Goal: Task Accomplishment & Management: Manage account settings

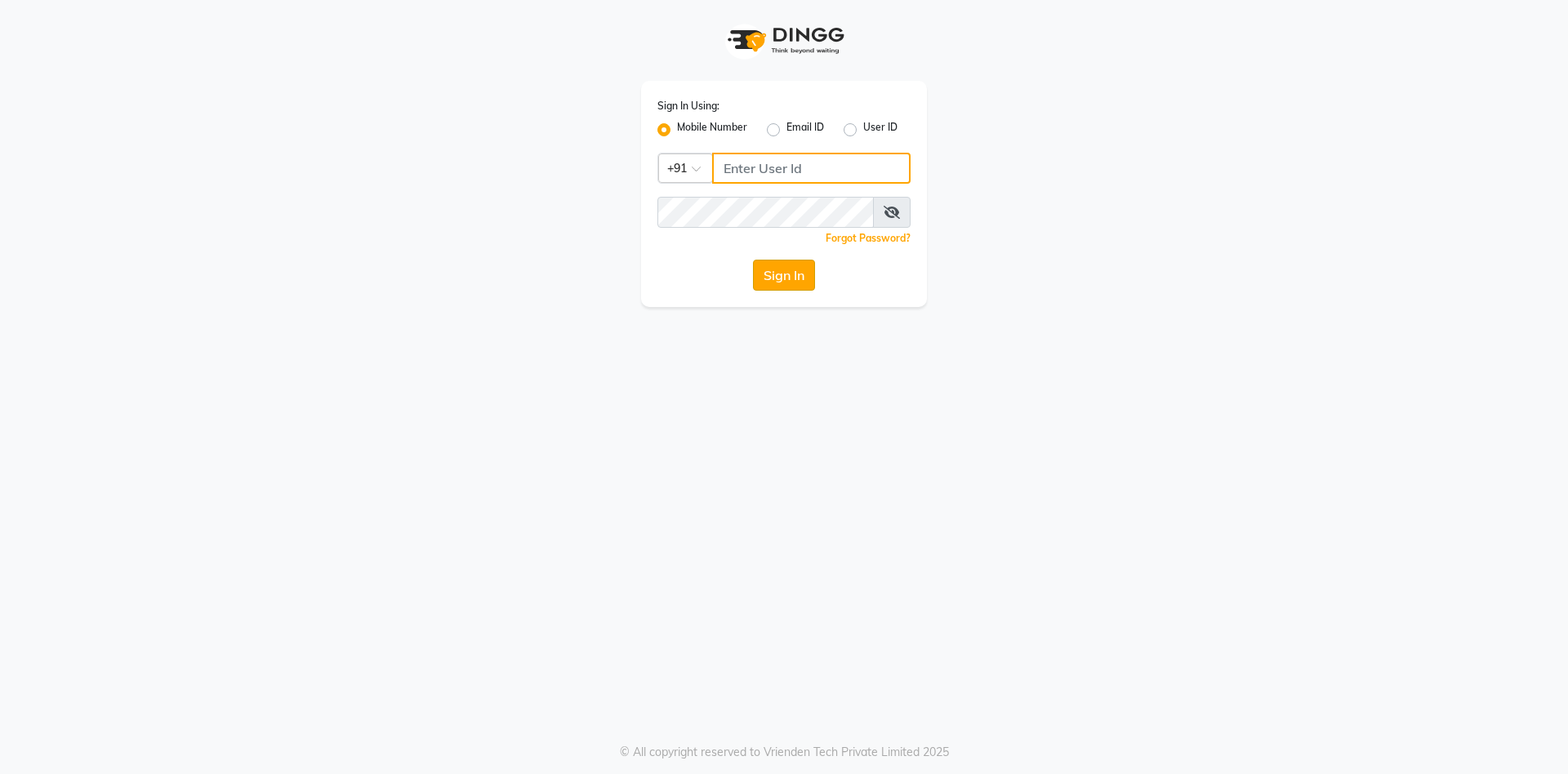
type input "7032417371"
click at [785, 268] on button "Sign In" at bounding box center [784, 275] width 62 height 31
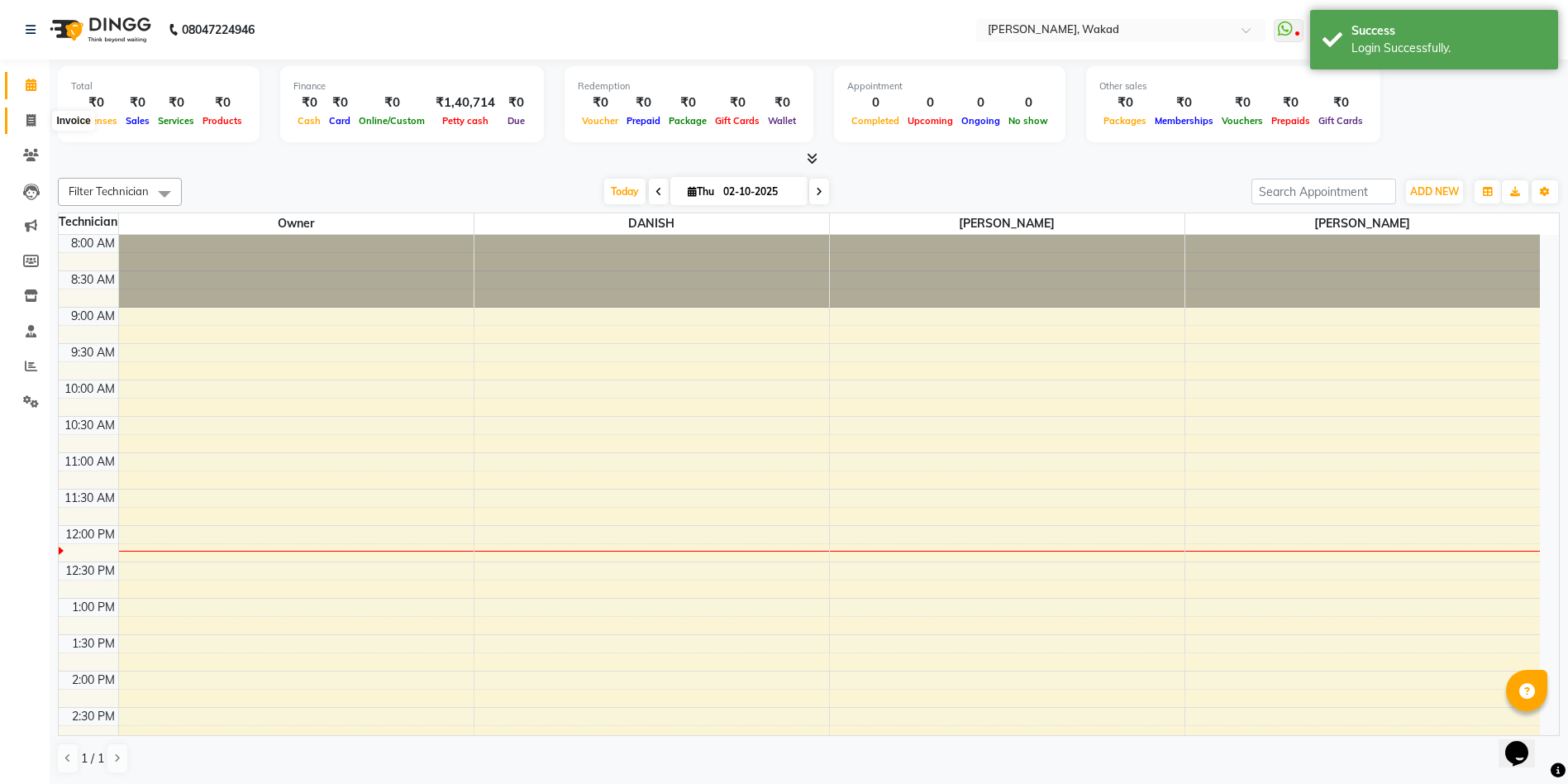
click at [24, 112] on span at bounding box center [31, 121] width 29 height 19
select select "service"
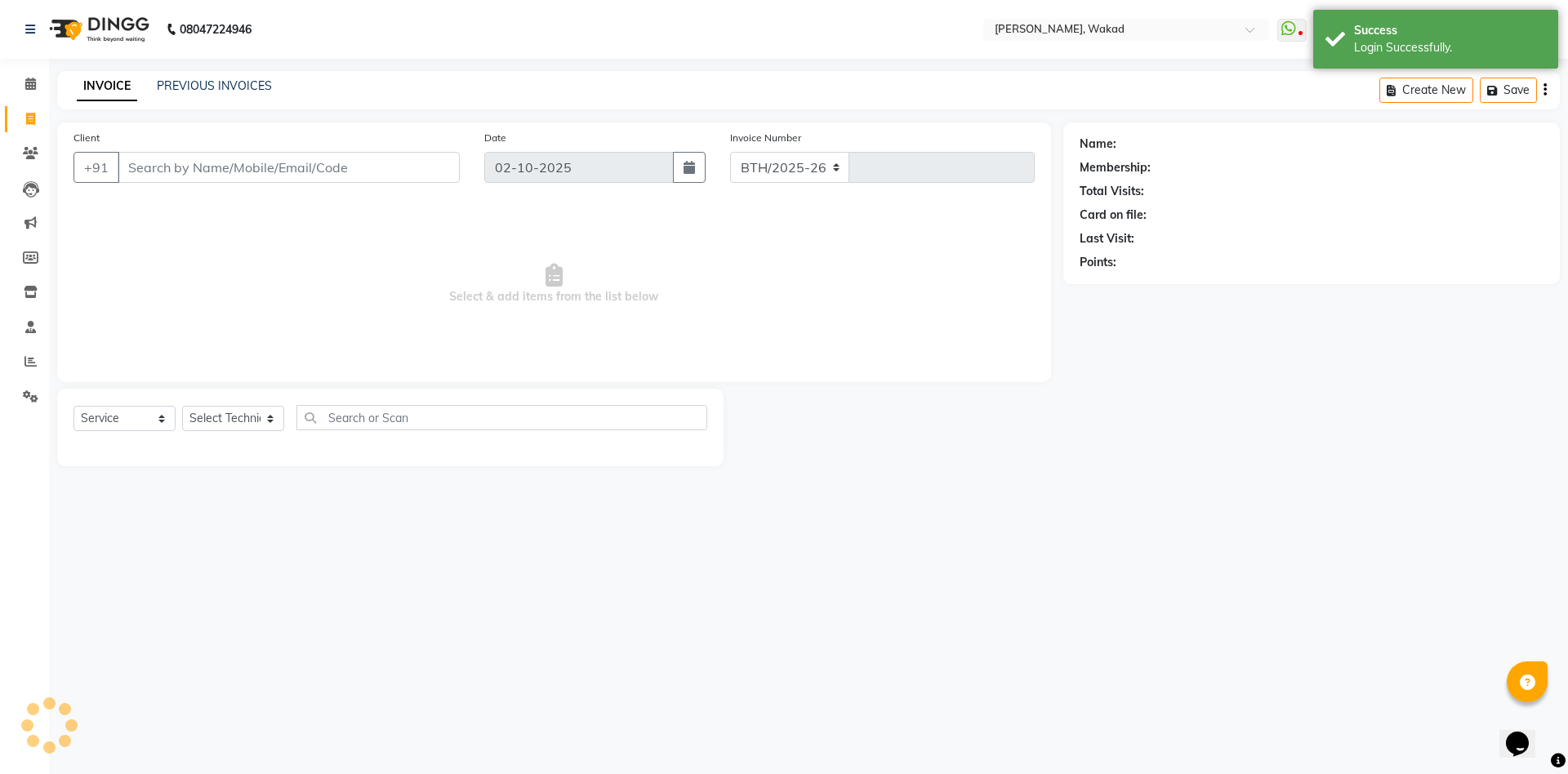
select select "7711"
type input "0711"
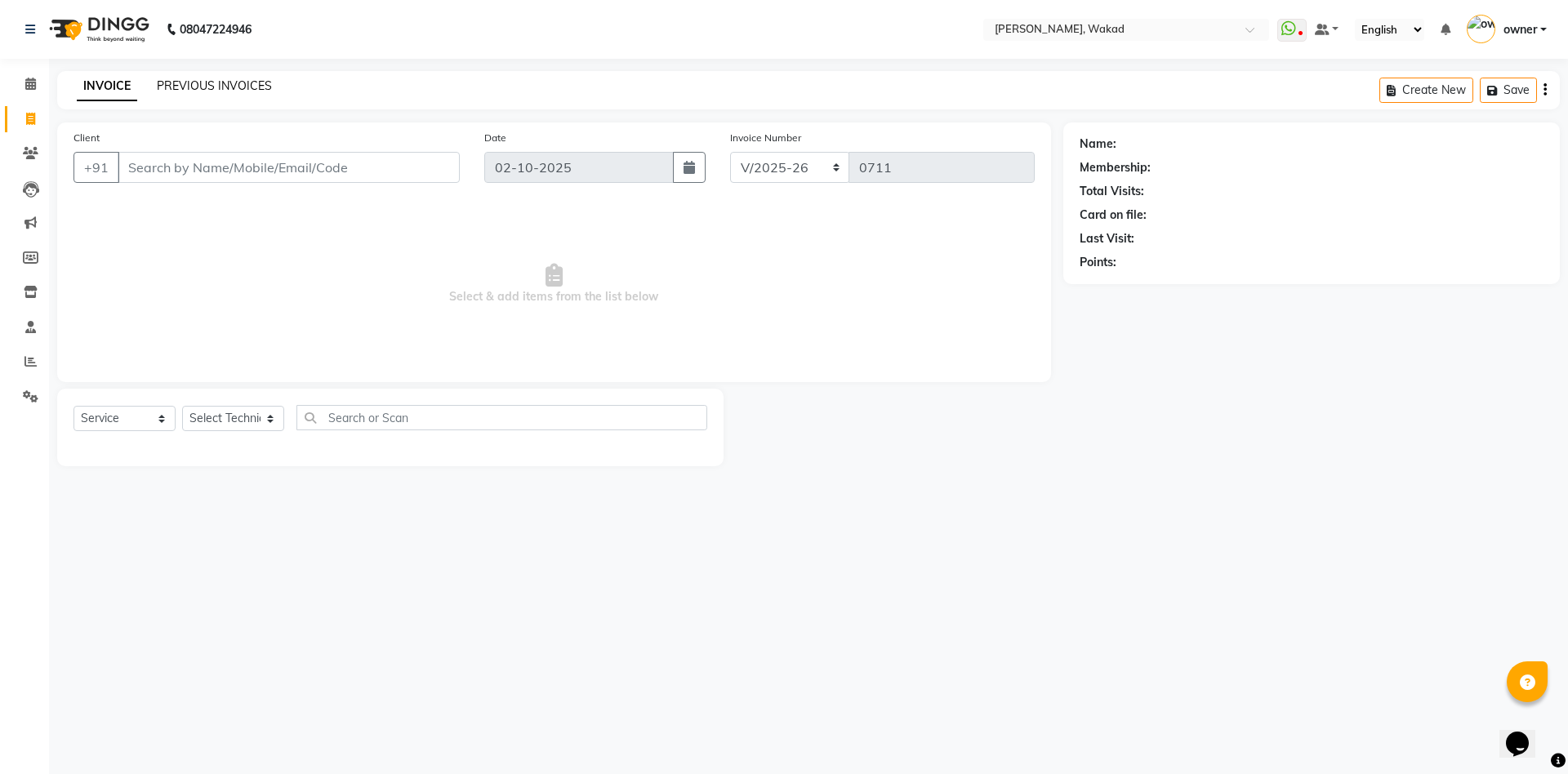
click at [191, 90] on link "PREVIOUS INVOICES" at bounding box center [214, 85] width 116 height 14
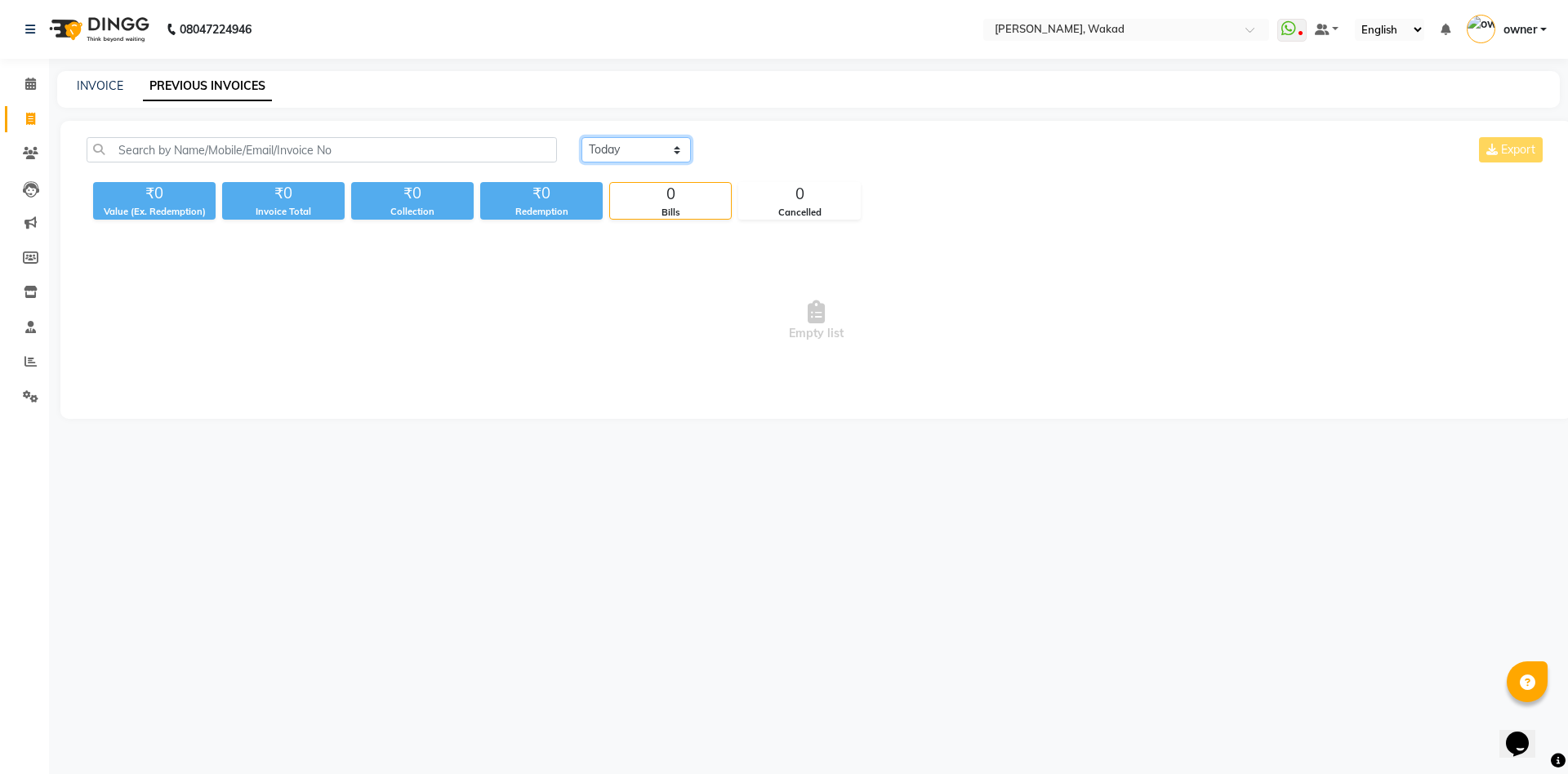
click at [651, 145] on select "[DATE] [DATE] Custom Range" at bounding box center [636, 150] width 110 height 25
select select "range"
click at [581, 137] on select "[DATE] [DATE] Custom Range" at bounding box center [636, 150] width 110 height 25
click at [779, 142] on input "02-10-2025" at bounding box center [769, 150] width 115 height 23
select select "10"
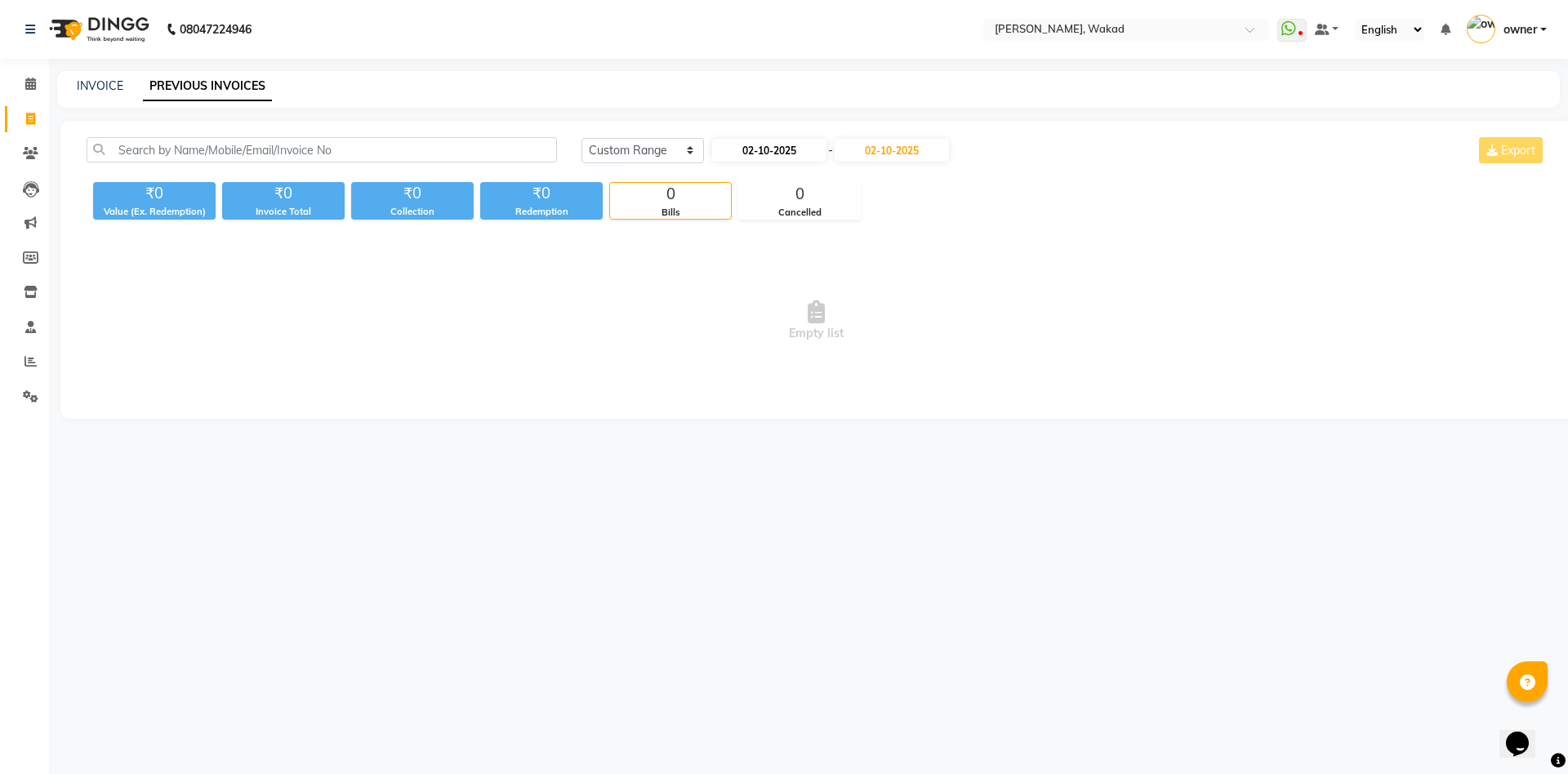
select select "2025"
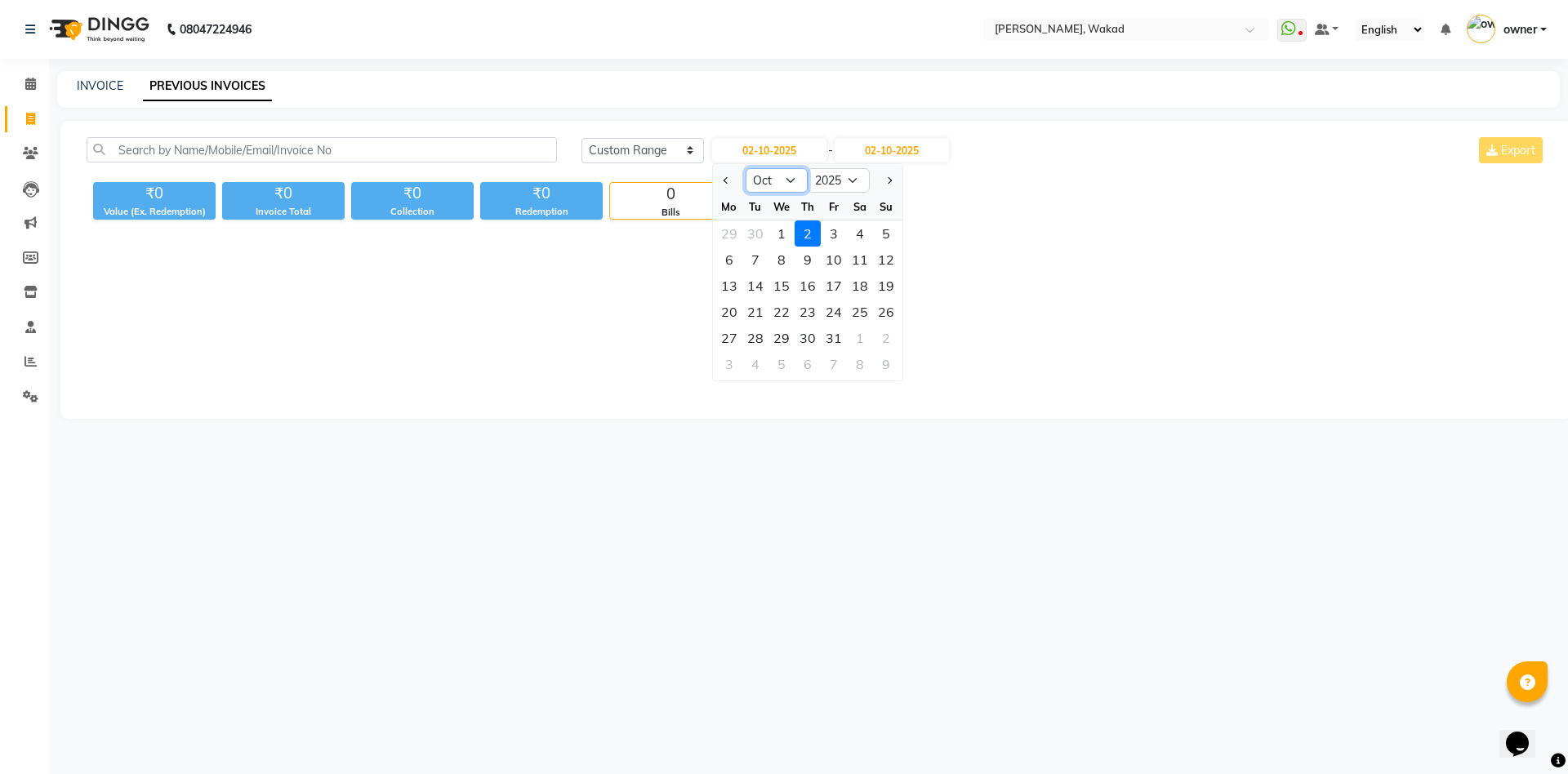
click at [788, 185] on select "Jan Feb Mar Apr May Jun [DATE] Aug Sep Oct Nov Dec" at bounding box center [777, 180] width 62 height 24
select select "9"
click at [746, 168] on select "Jan Feb Mar Apr May Jun [DATE] Aug Sep Oct Nov Dec" at bounding box center [777, 180] width 62 height 24
click at [721, 338] on div "29" at bounding box center [729, 337] width 26 height 26
type input "[DATE]"
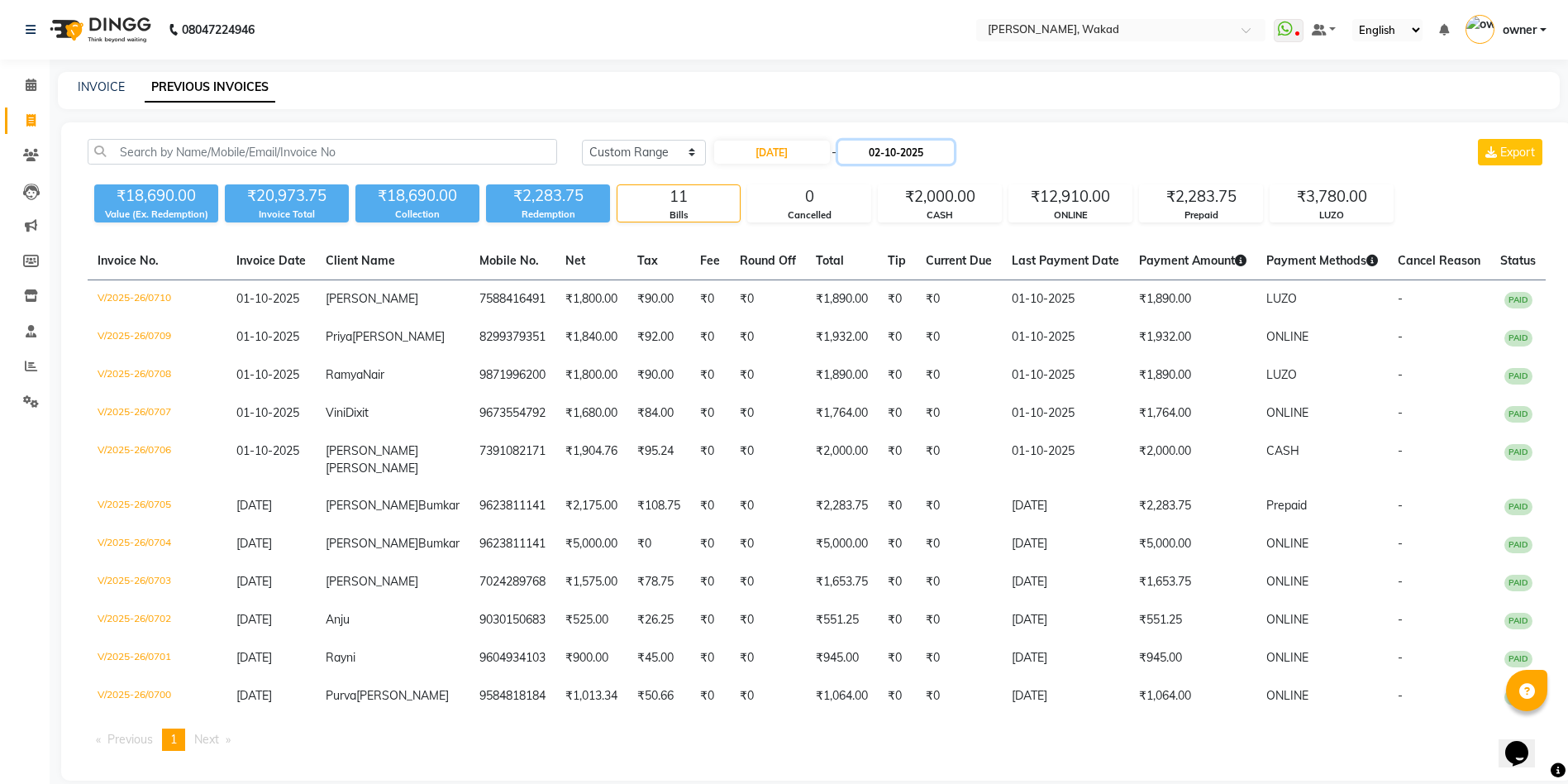
click at [941, 145] on input "02-10-2025" at bounding box center [896, 152] width 116 height 23
select select "10"
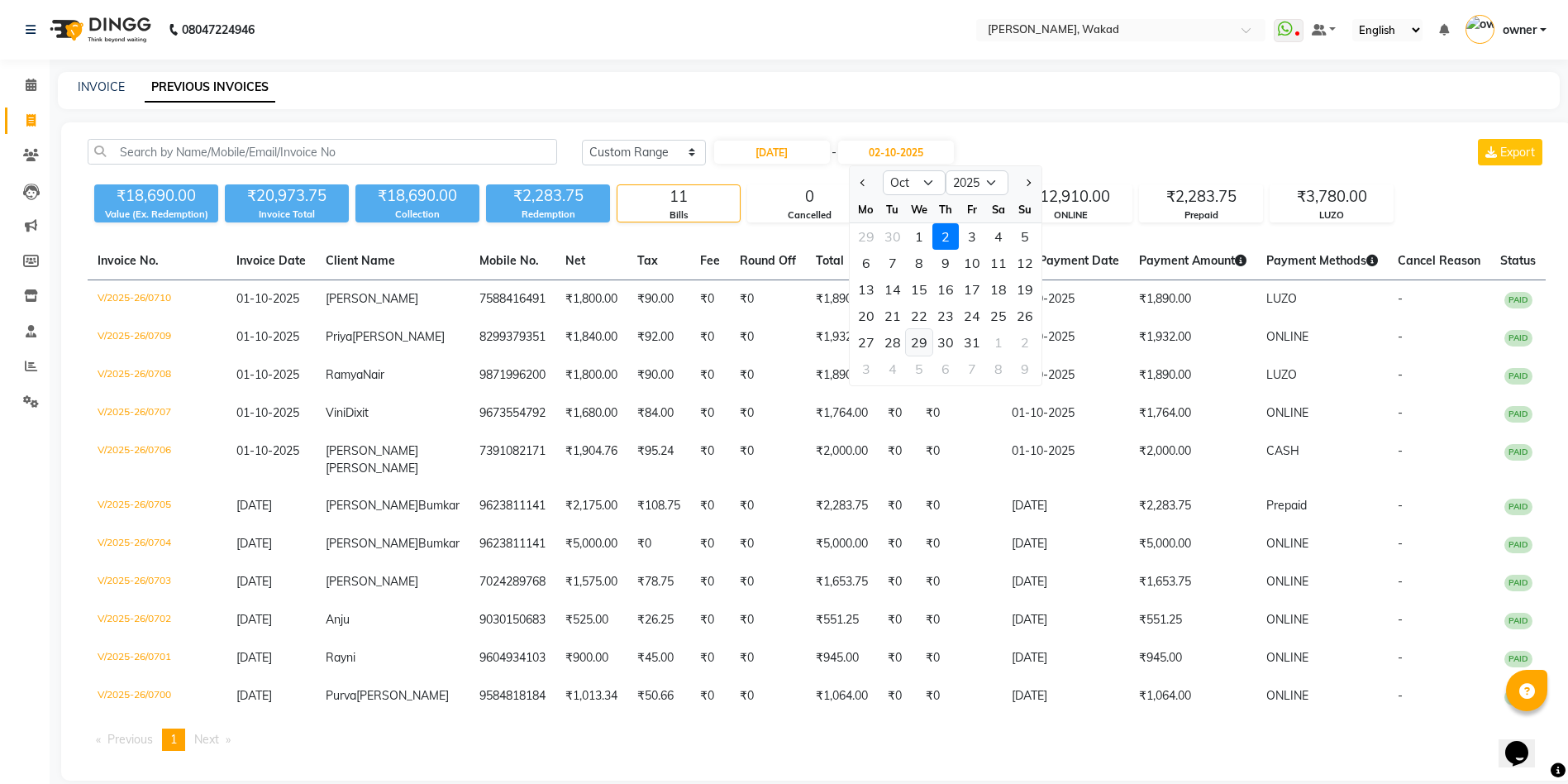
click at [924, 345] on div "29" at bounding box center [918, 342] width 26 height 26
type input "[DATE]"
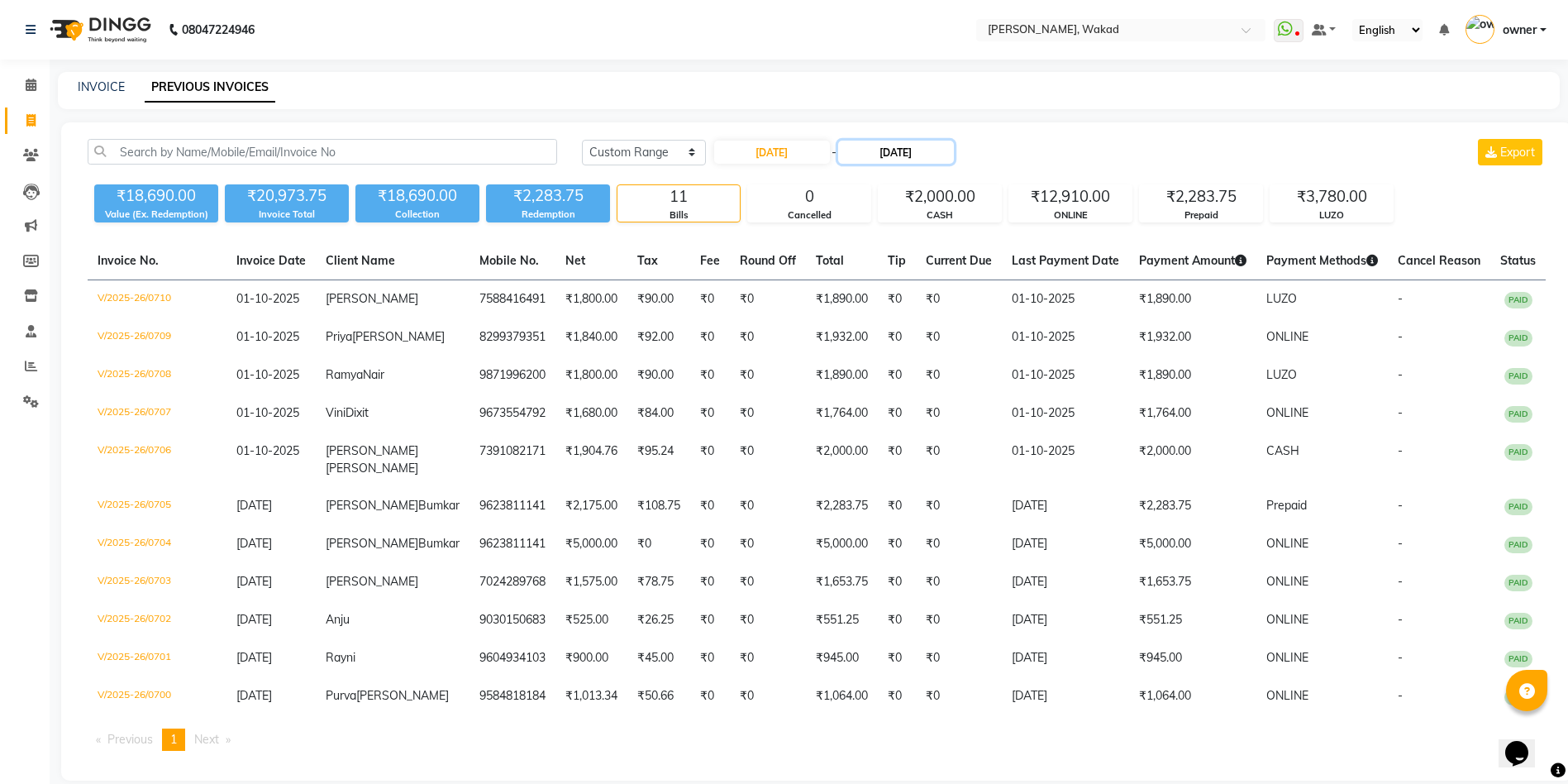
click at [929, 155] on input "[DATE]" at bounding box center [896, 152] width 116 height 23
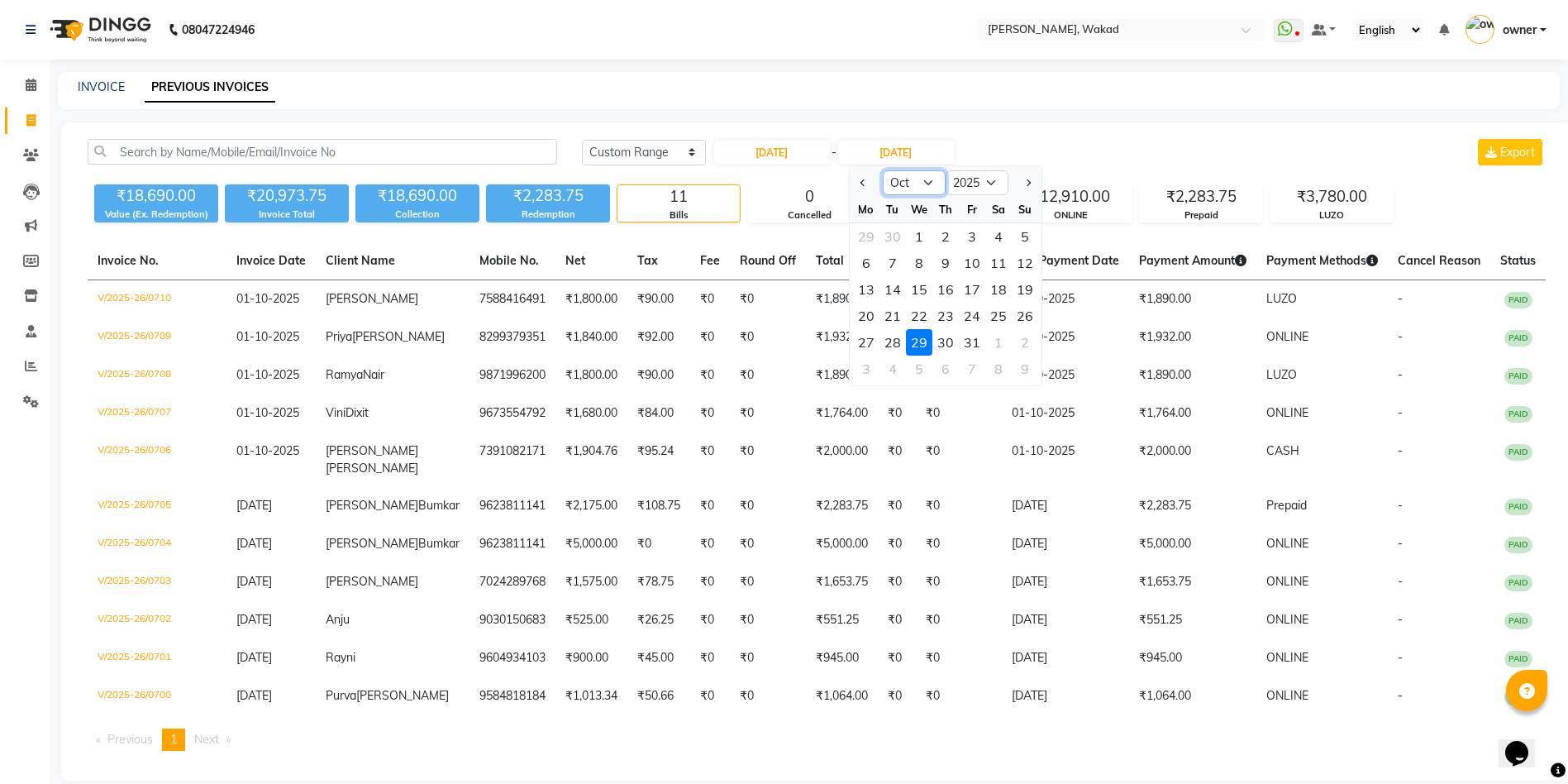
click at [899, 181] on select "Sep Oct Nov Dec" at bounding box center [914, 182] width 63 height 25
select select "9"
click at [883, 170] on select "Sep Oct Nov Dec" at bounding box center [914, 182] width 63 height 25
click at [869, 340] on div "29" at bounding box center [866, 342] width 26 height 26
type input "[DATE]"
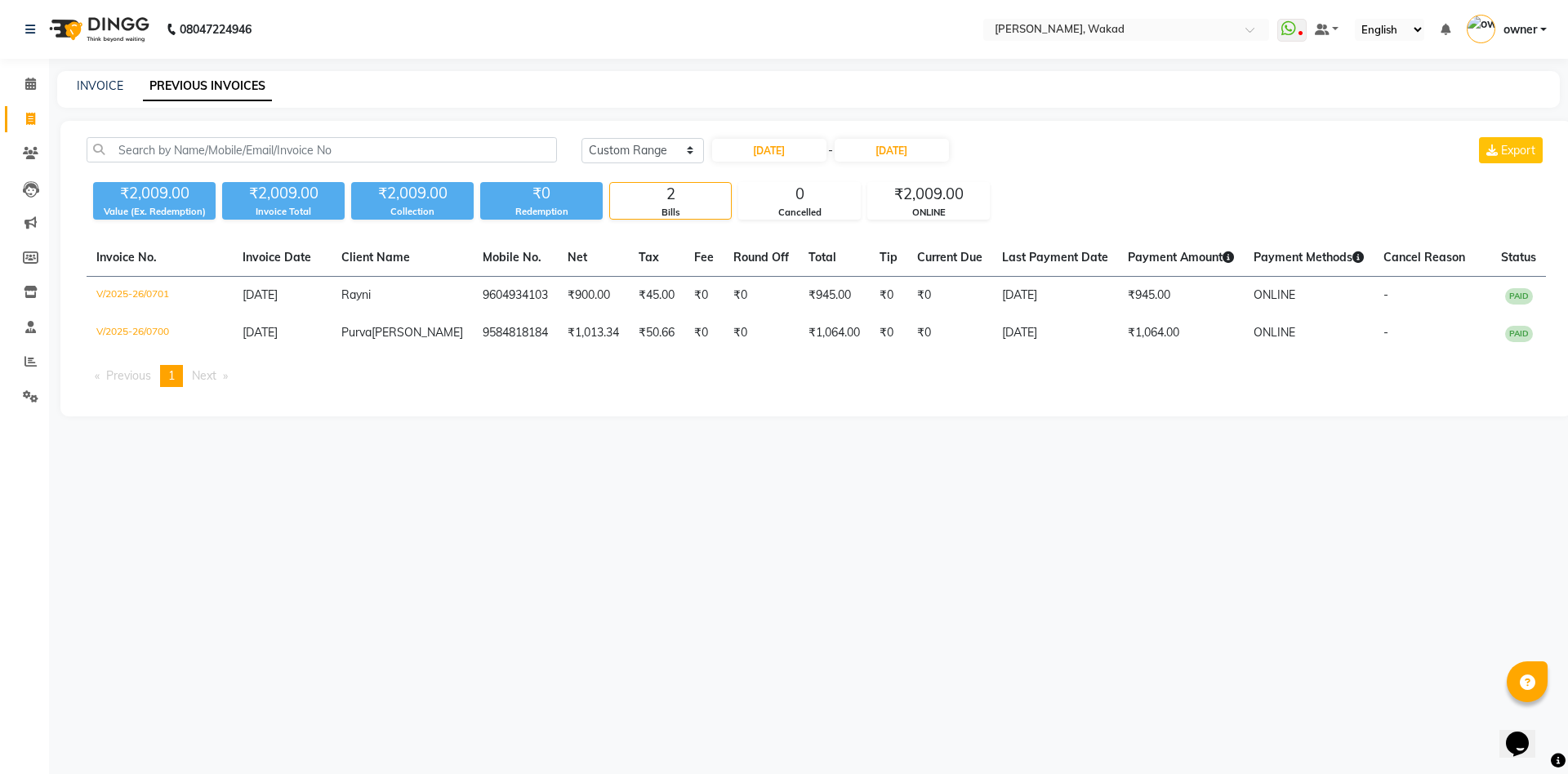
click at [535, 93] on div "INVOICE PREVIOUS INVOICES" at bounding box center [799, 86] width 1483 height 17
click at [781, 153] on input "[DATE]" at bounding box center [769, 150] width 115 height 23
select select "9"
select select "2025"
click at [755, 332] on div "30" at bounding box center [755, 337] width 26 height 26
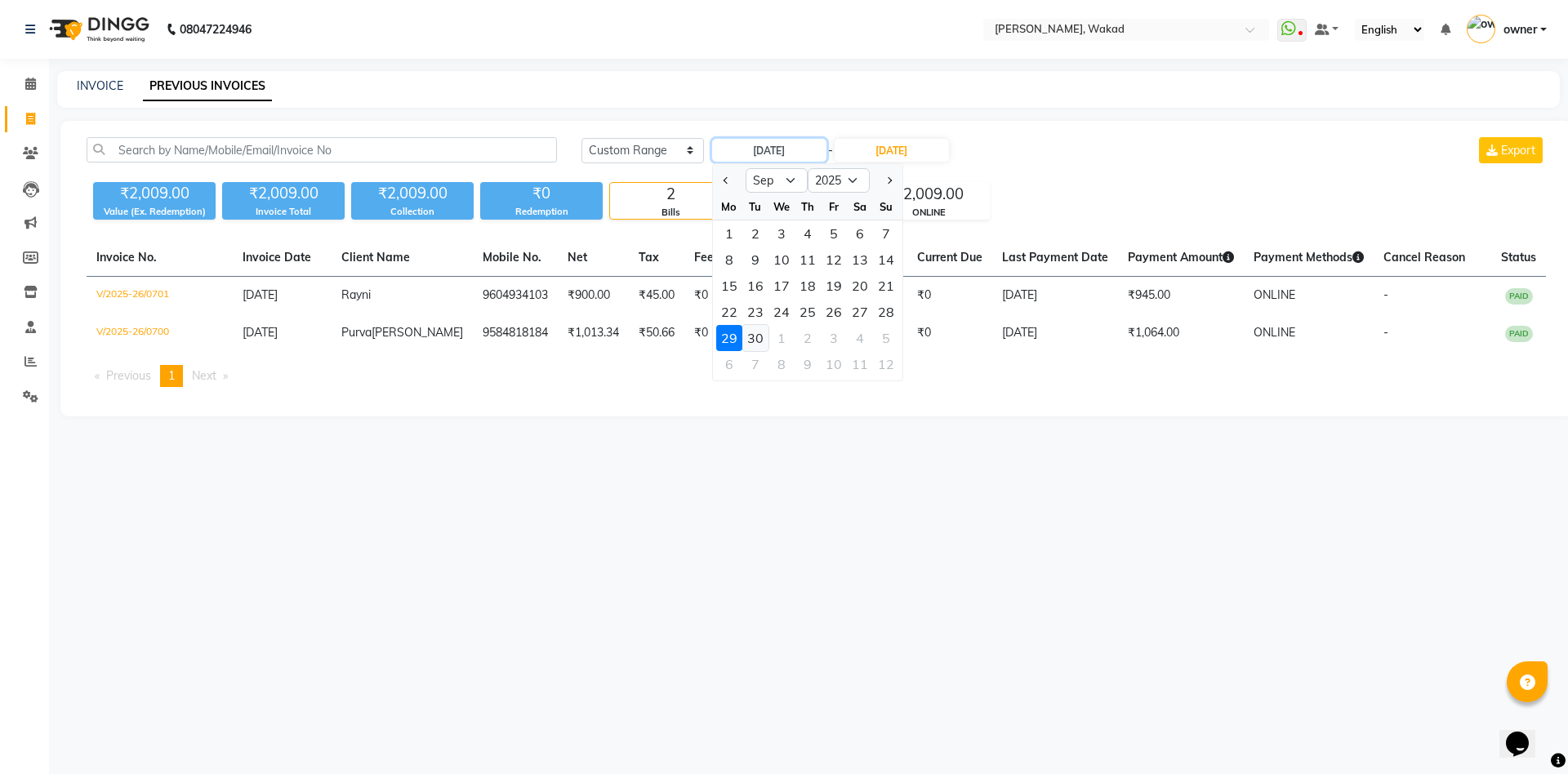
type input "[DATE]"
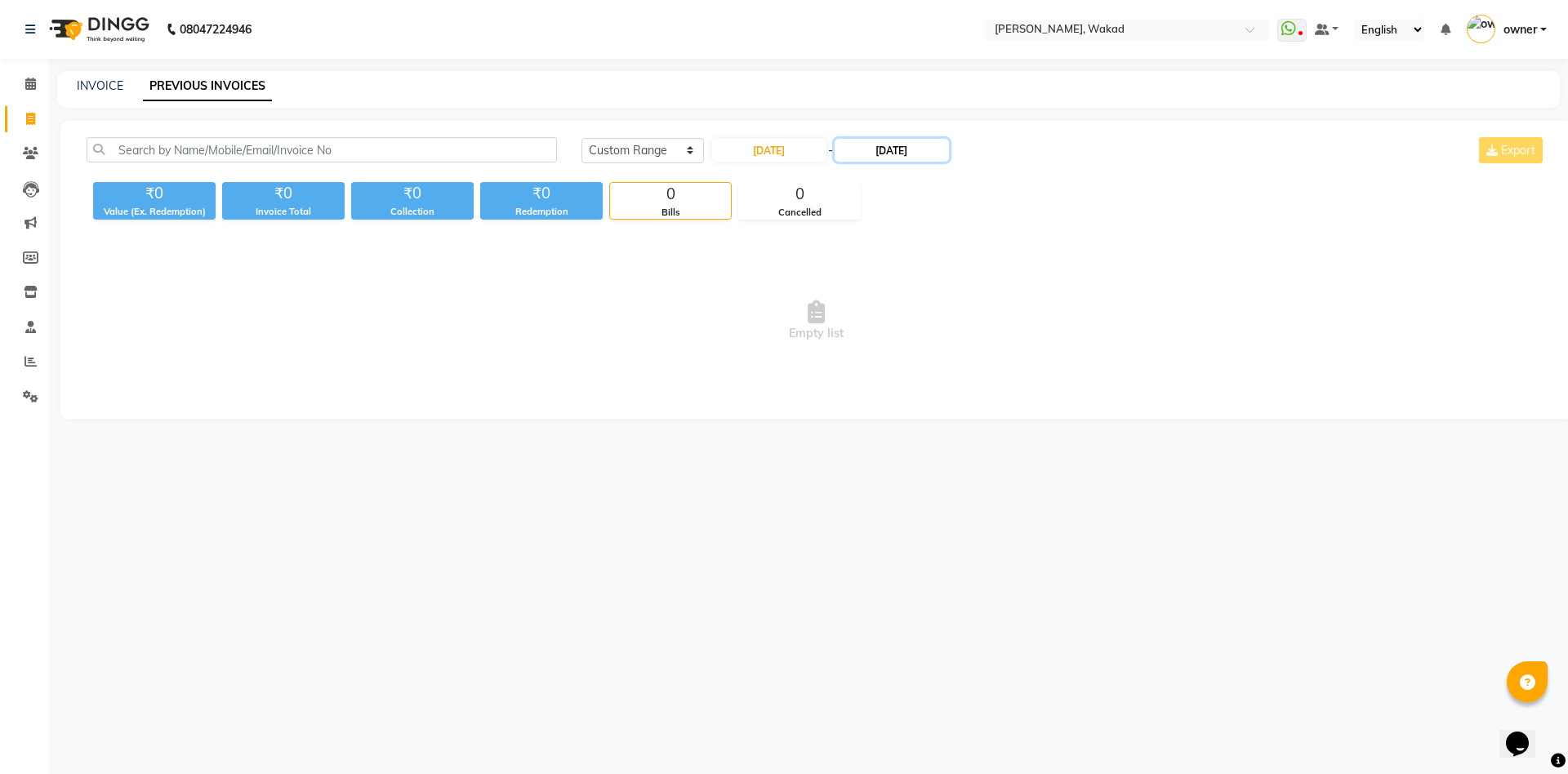
click at [905, 149] on input "[DATE]" at bounding box center [892, 150] width 115 height 23
click at [893, 342] on div "30" at bounding box center [888, 337] width 26 height 26
type input "[DATE]"
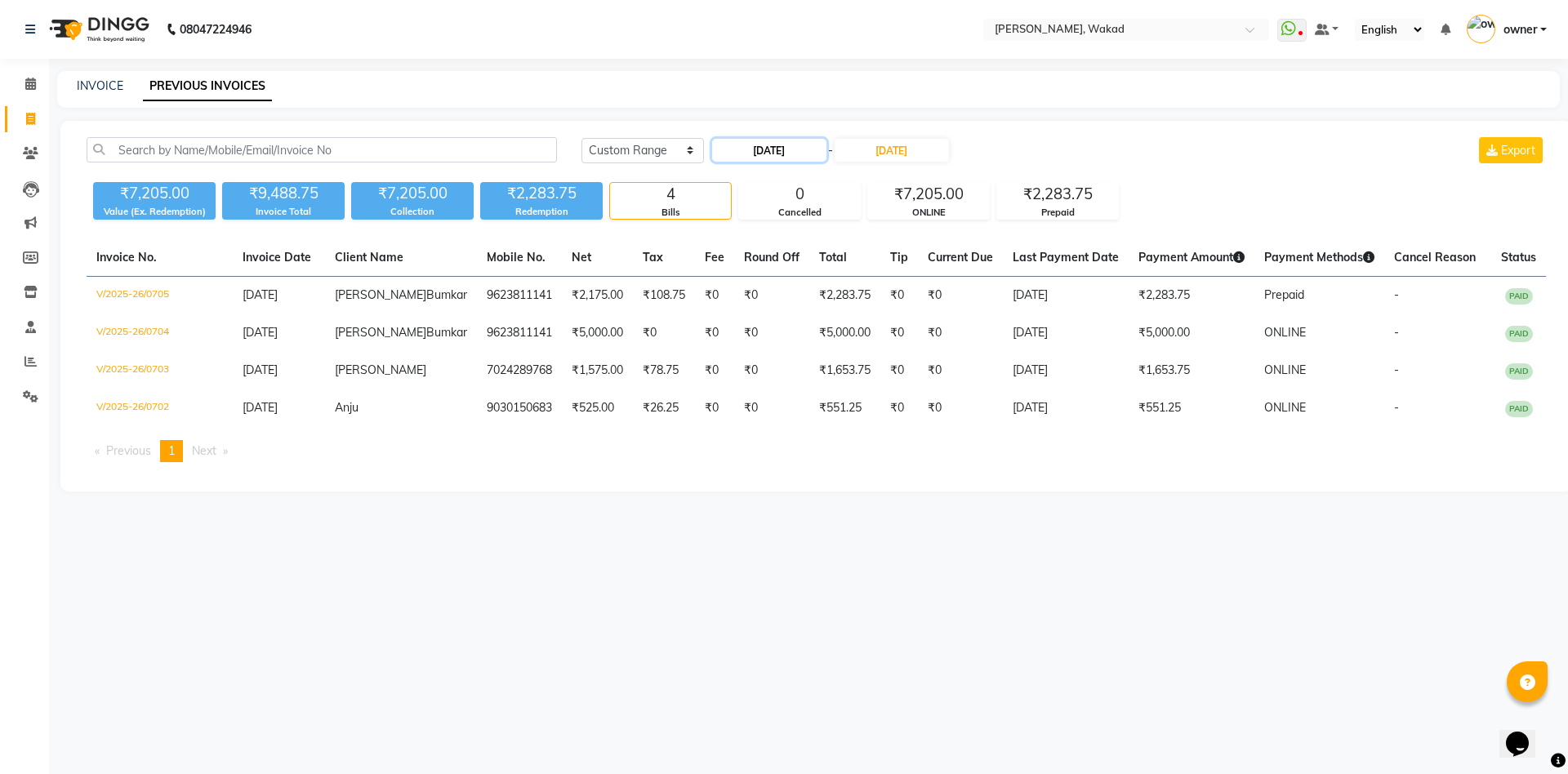
click at [768, 143] on input "[DATE]" at bounding box center [769, 150] width 115 height 23
select select "9"
select select "2025"
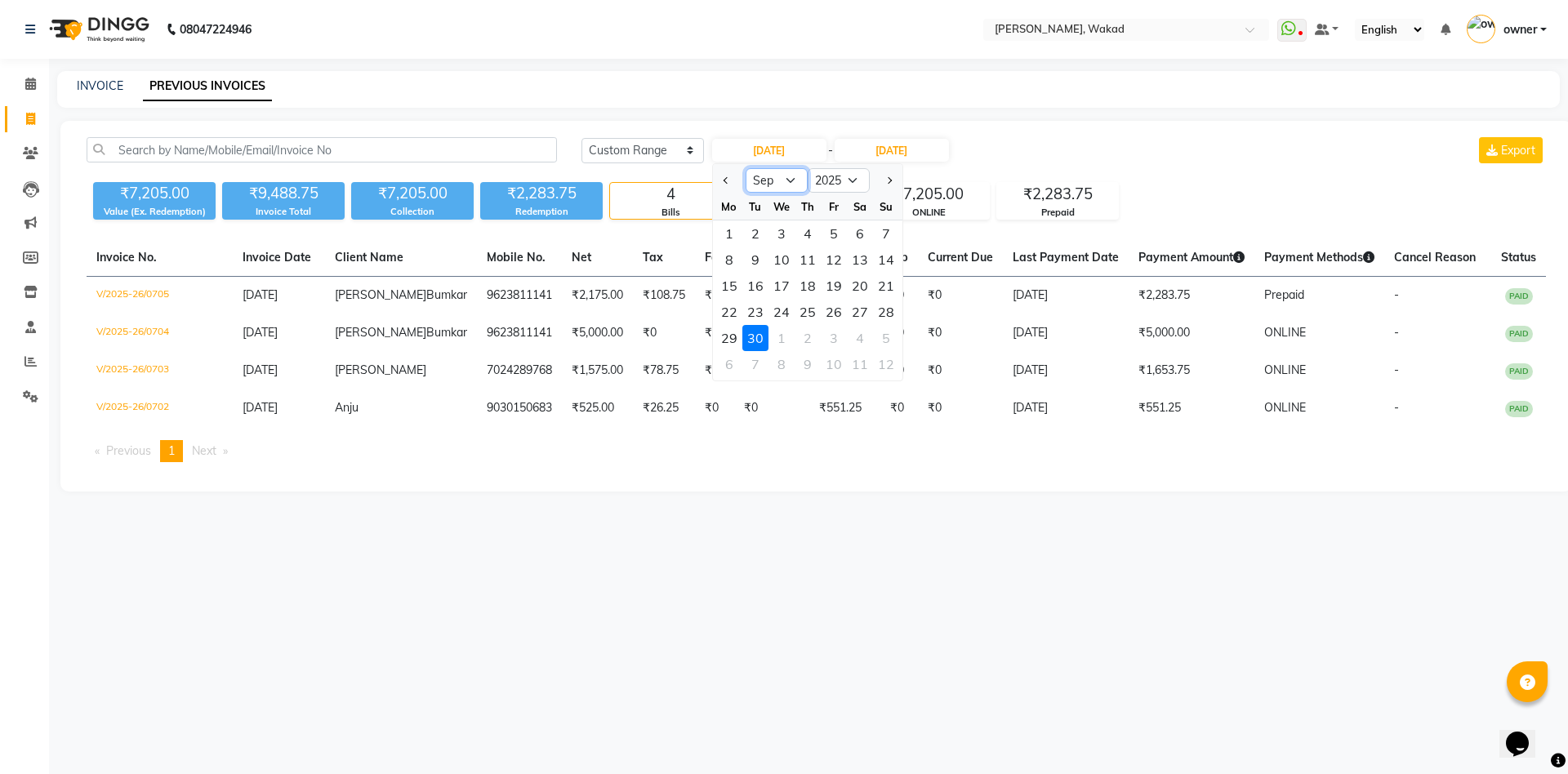
click at [790, 174] on select "Jan Feb Mar Apr May Jun [DATE] Aug Sep Oct Nov Dec" at bounding box center [777, 180] width 62 height 24
select select "10"
click at [746, 168] on select "Jan Feb Mar Apr May Jun [DATE] Aug Sep Oct Nov Dec" at bounding box center [777, 180] width 62 height 24
click at [778, 230] on div "1" at bounding box center [781, 233] width 26 height 26
type input "01-10-2025"
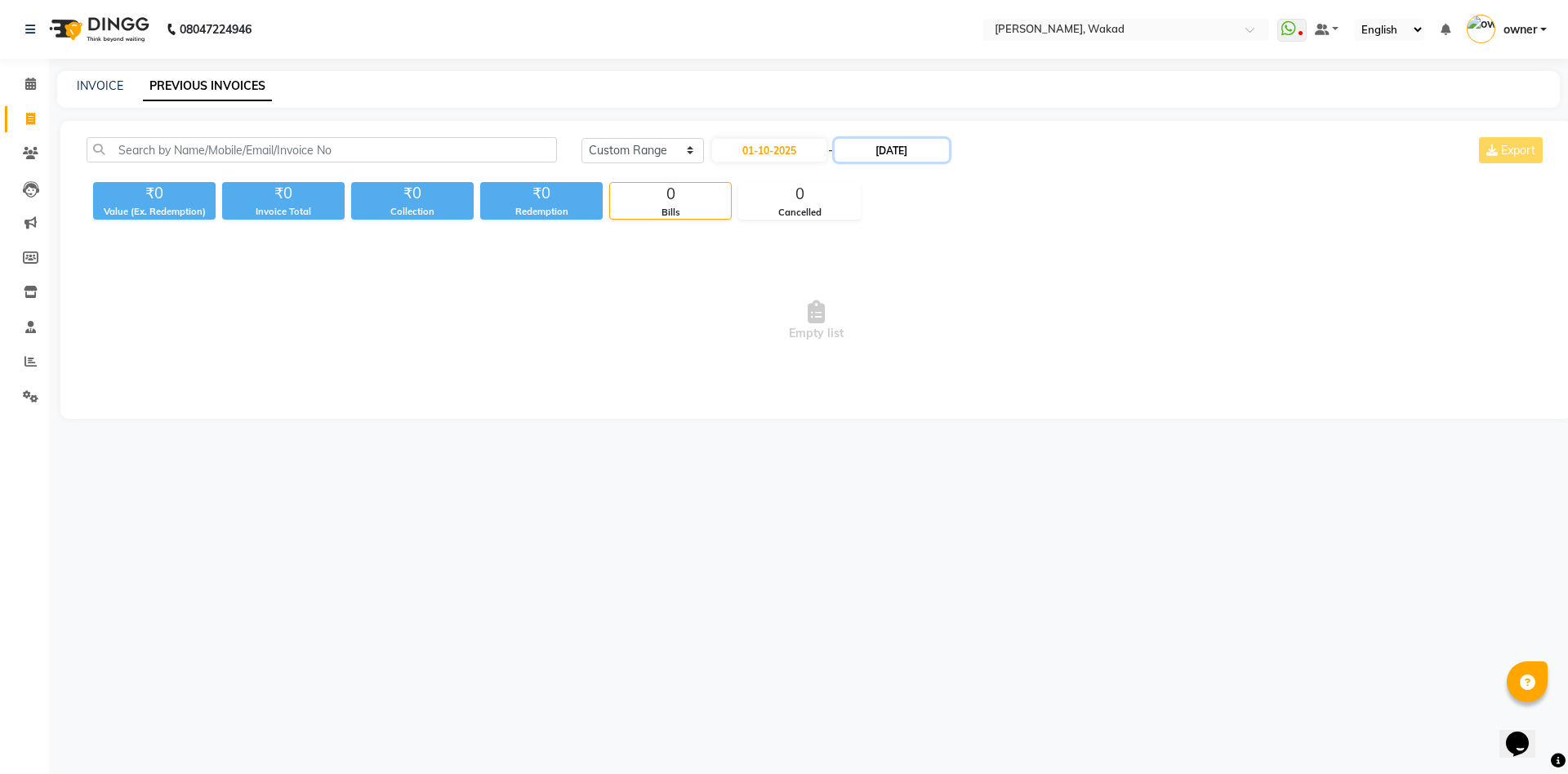
click at [888, 155] on input "[DATE]" at bounding box center [892, 150] width 115 height 23
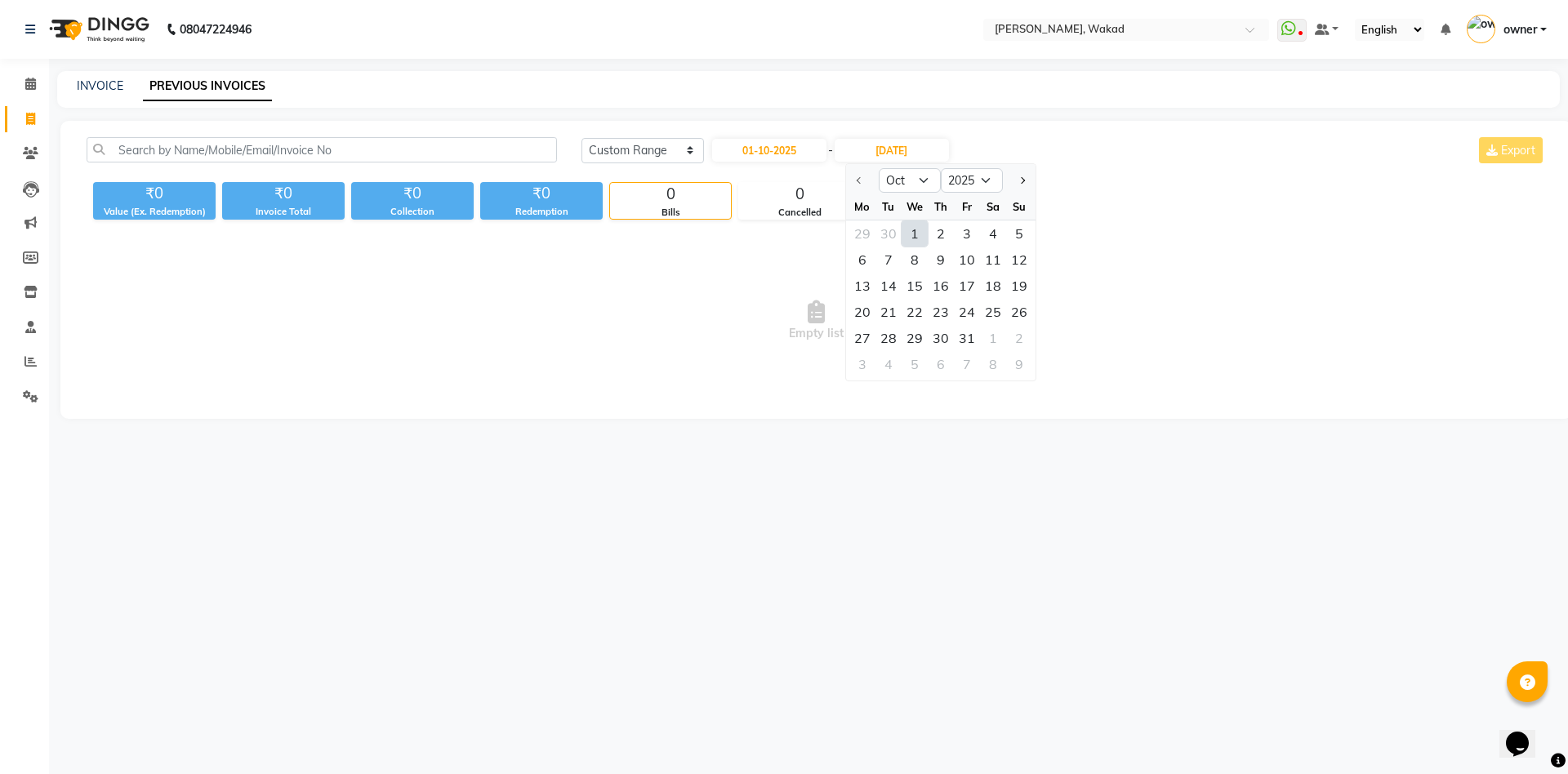
click at [909, 233] on div "1" at bounding box center [914, 233] width 26 height 26
type input "01-10-2025"
